Goal: Task Accomplishment & Management: Manage account settings

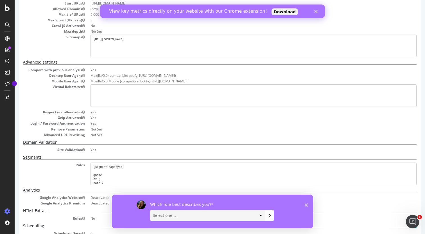
scroll to position [62, 0]
drag, startPoint x: 31, startPoint y: 123, endPoint x: 85, endPoint y: 122, distance: 53.9
click at [85, 122] on dt "Login / Password Authentication" at bounding box center [54, 122] width 62 height 5
click at [307, 207] on div "Which role best describes you? Select one... Analyst/BI C-level Leadership Cont…" at bounding box center [212, 211] width 201 height 34
click at [307, 205] on polygon "Fermer l'enquête" at bounding box center [305, 204] width 3 height 3
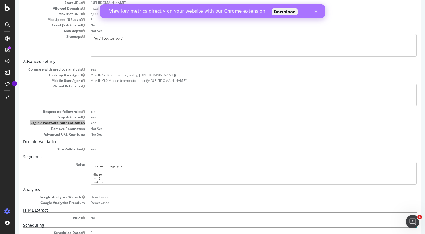
click at [318, 12] on div "Fermer" at bounding box center [317, 11] width 6 height 3
